Goal: Find specific page/section: Find specific page/section

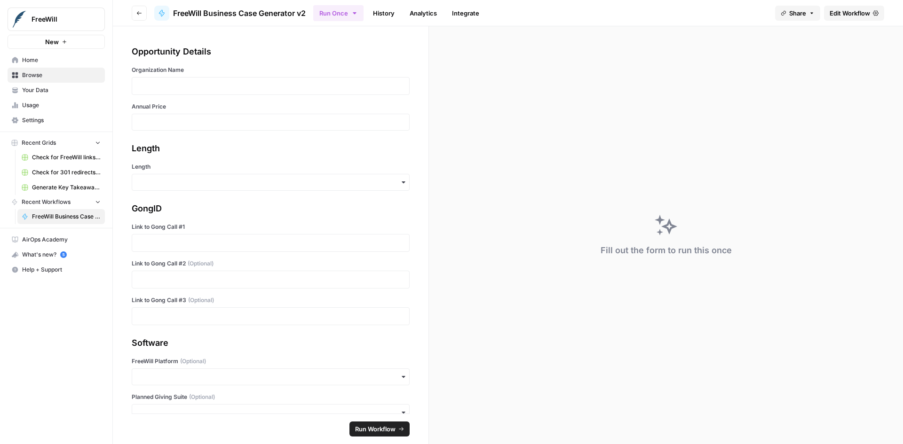
click at [29, 58] on span "Home" at bounding box center [61, 60] width 79 height 8
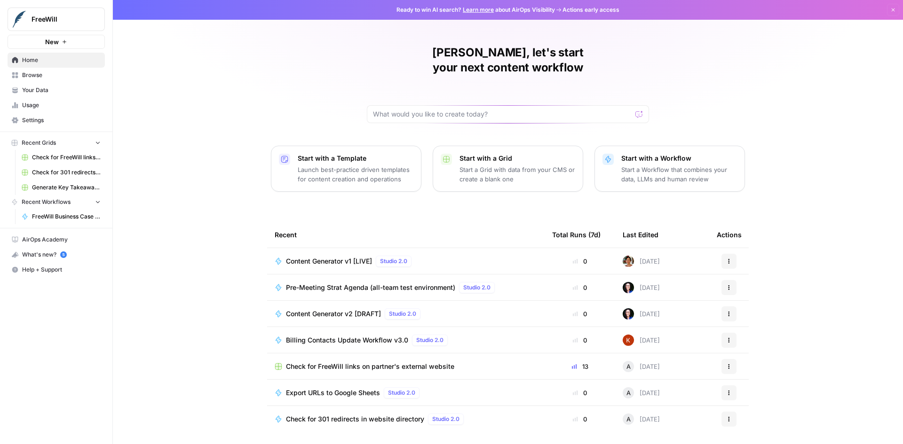
click at [29, 75] on span "Browse" at bounding box center [61, 75] width 79 height 8
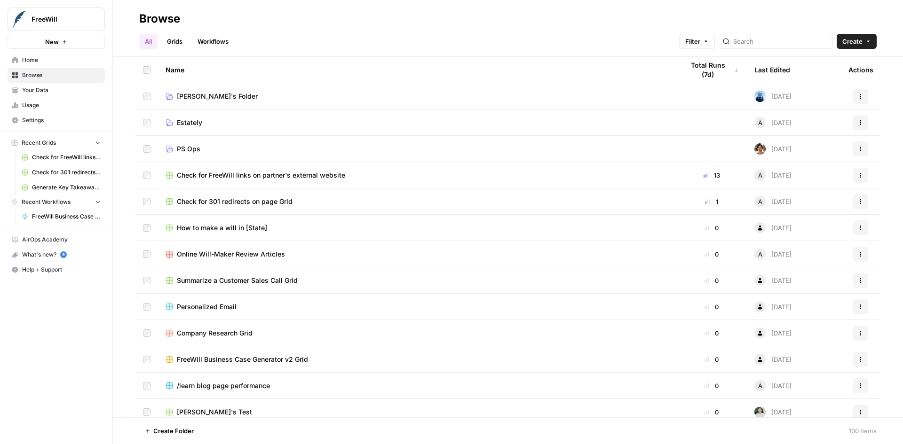
click at [229, 41] on link "Workflows" at bounding box center [213, 41] width 42 height 15
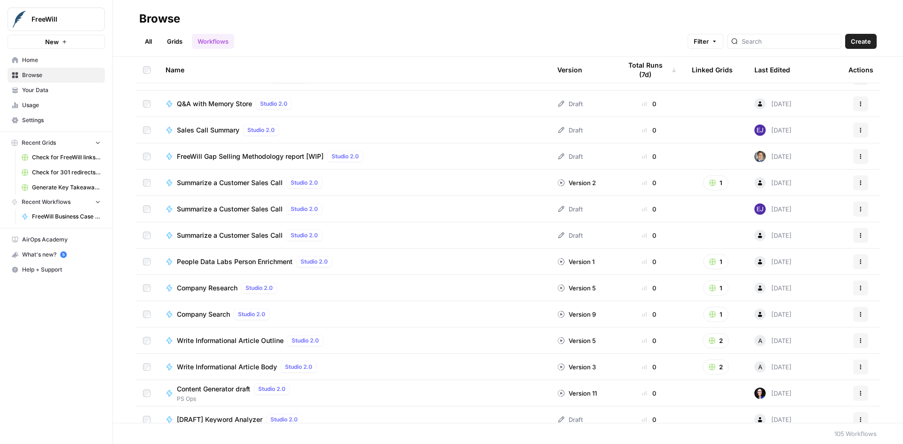
scroll to position [2350, 0]
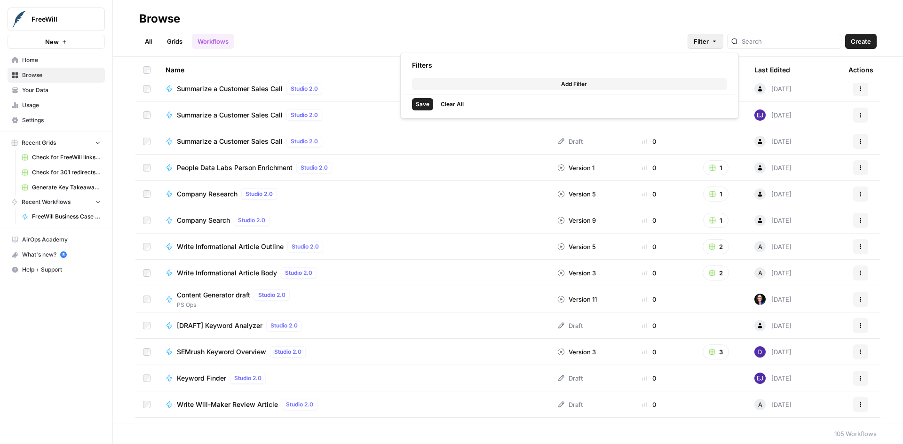
click at [717, 42] on icon "button" at bounding box center [714, 42] width 6 height 6
click at [584, 84] on span "Add Filter" at bounding box center [574, 84] width 26 height 8
click at [500, 88] on div at bounding box center [502, 85] width 7 height 9
click at [717, 42] on icon "button" at bounding box center [714, 42] width 6 height 6
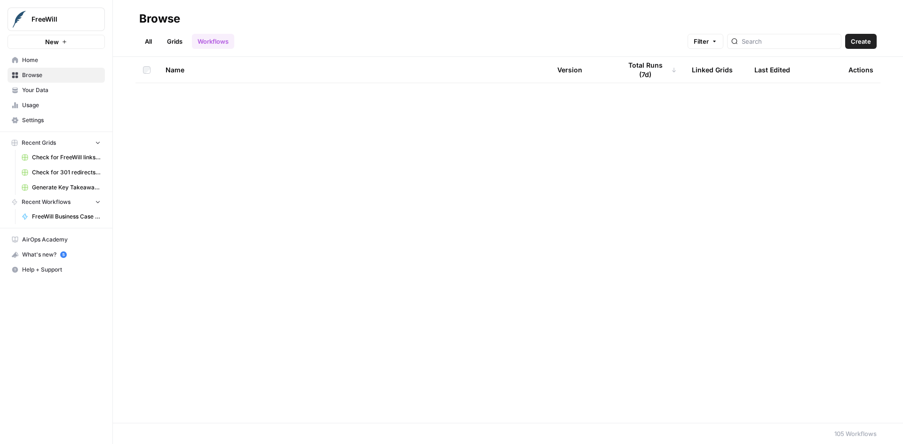
scroll to position [0, 0]
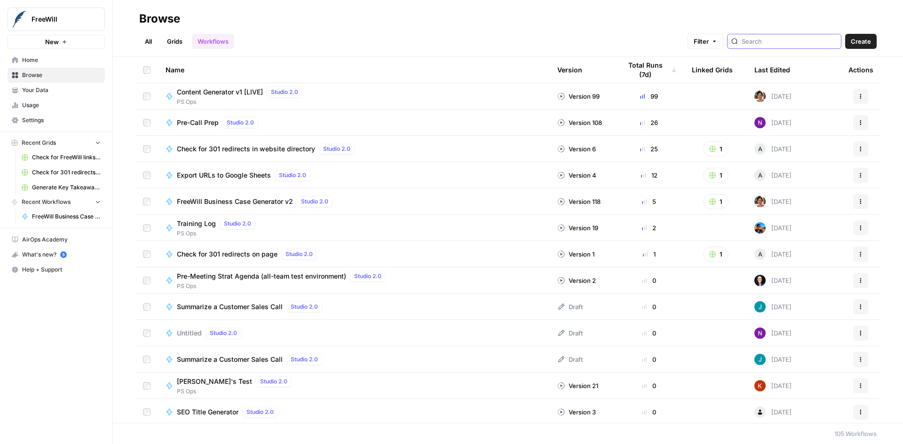
click at [779, 38] on input "search" at bounding box center [788, 41] width 95 height 9
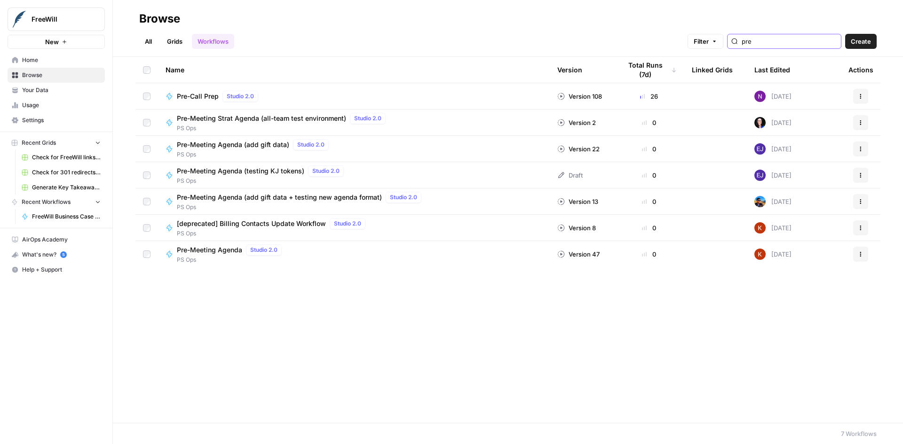
type input "pre"
click at [206, 96] on span "Pre-Call Prep" at bounding box center [198, 96] width 42 height 9
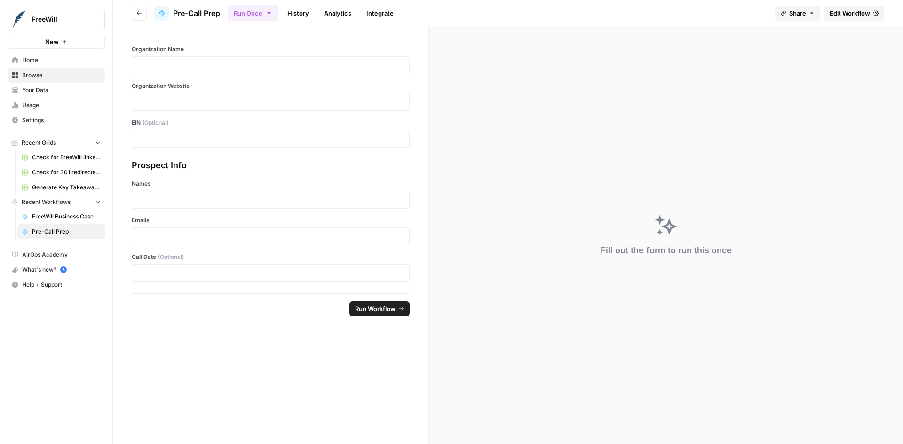
click at [811, 16] on icon "button" at bounding box center [812, 13] width 6 height 6
click at [788, 56] on button "Copy" at bounding box center [803, 58] width 31 height 9
